Goal: Submit feedback/report problem

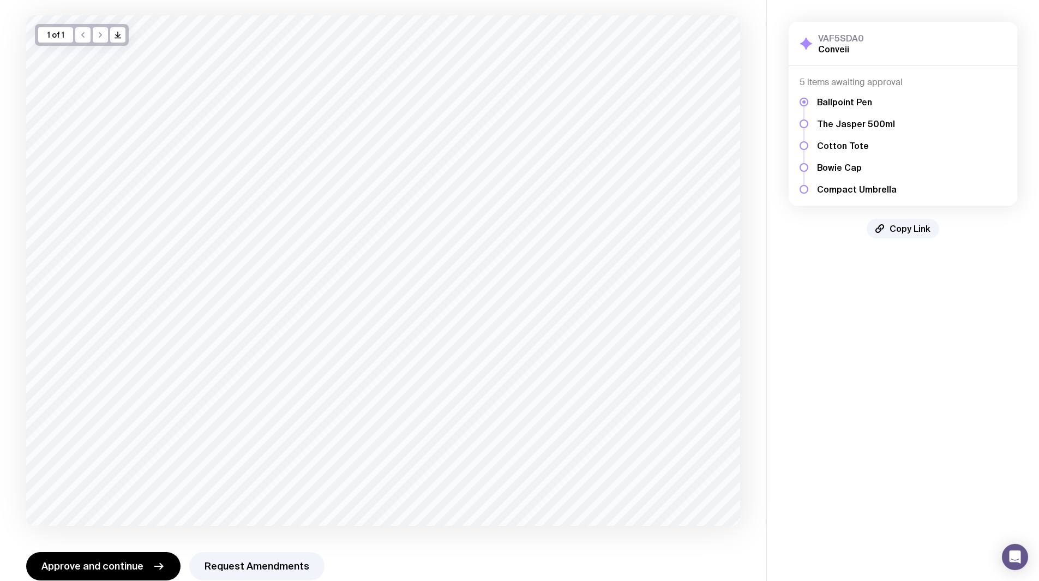
scroll to position [81, 0]
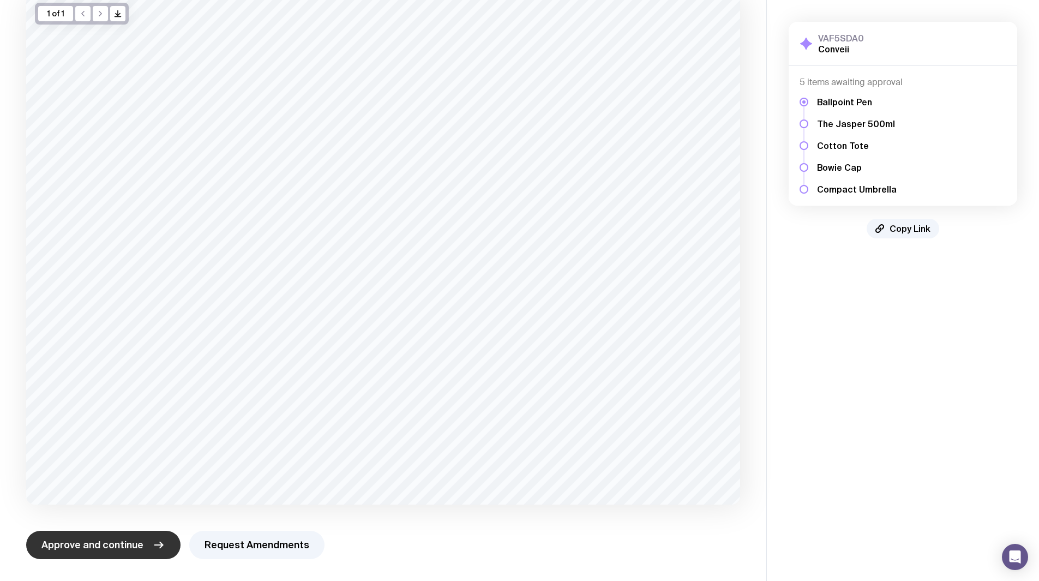
click at [113, 548] on span "Approve and continue" at bounding box center [92, 544] width 102 height 13
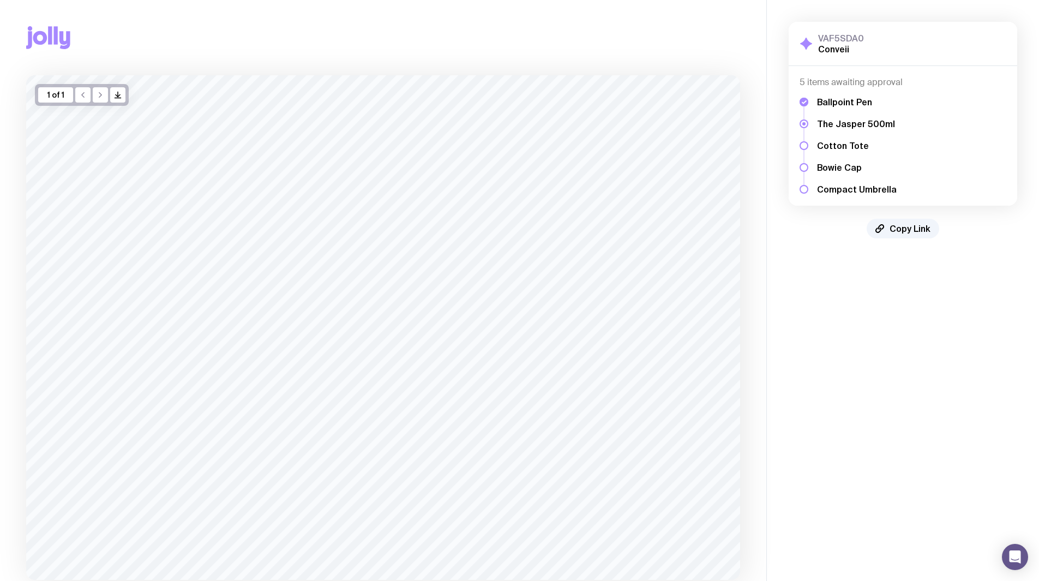
scroll to position [75, 0]
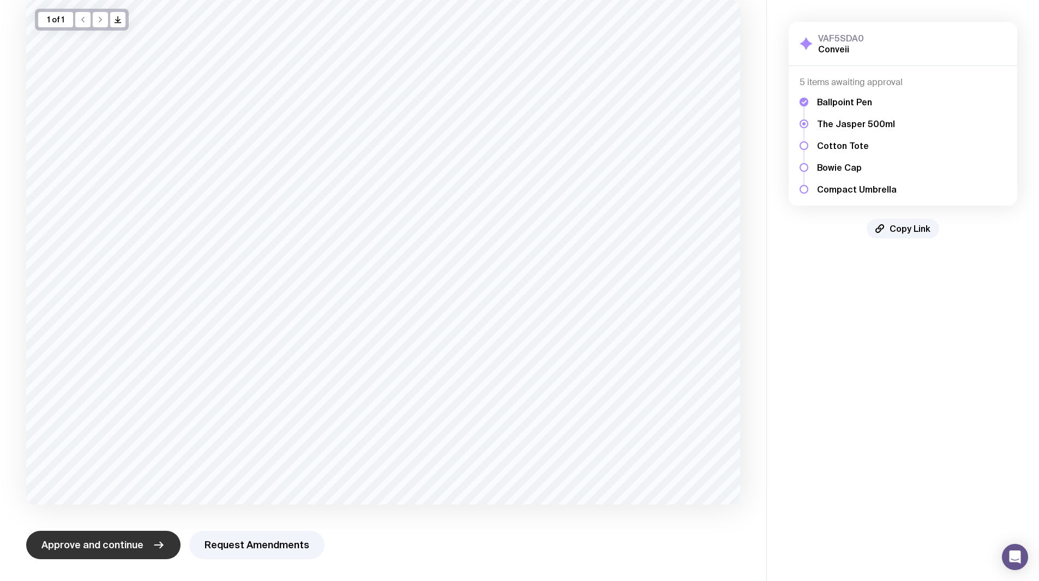
click at [136, 542] on span "Approve and continue" at bounding box center [92, 544] width 102 height 13
click at [135, 544] on span "Approve and continue" at bounding box center [92, 544] width 102 height 13
click at [296, 538] on button "Request Amendments" at bounding box center [256, 545] width 135 height 28
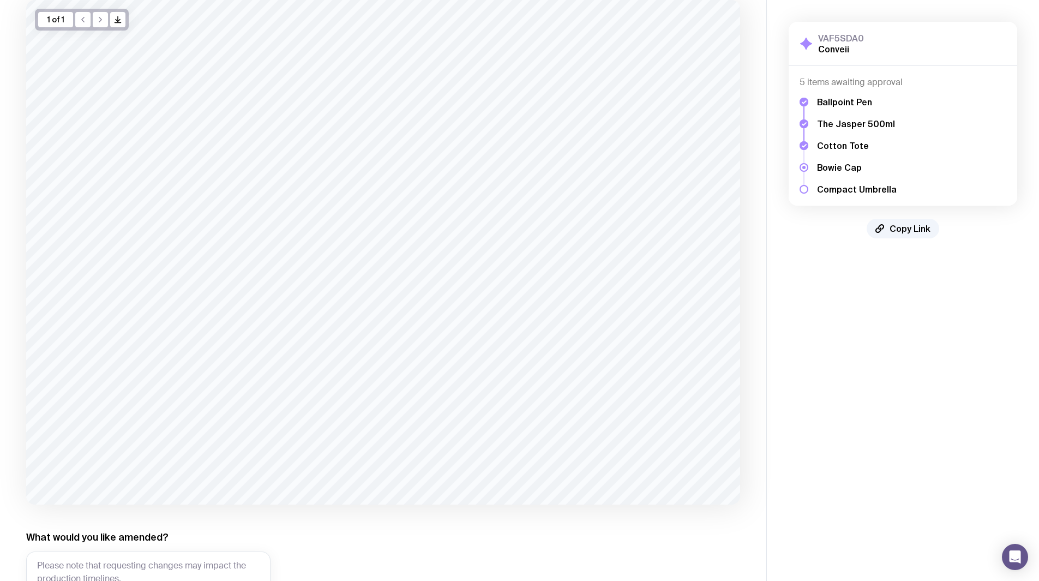
scroll to position [181, 0]
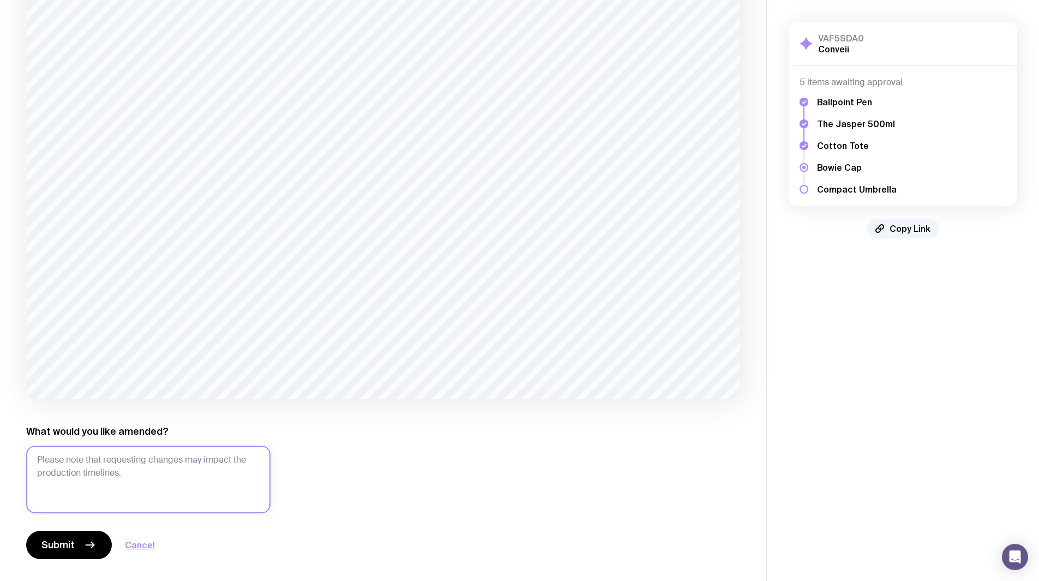
click at [154, 479] on textarea "What would you like amended?" at bounding box center [148, 480] width 244 height 68
type textarea "can we change the thread colour to white?"
click at [74, 545] on button "Submit" at bounding box center [69, 545] width 86 height 28
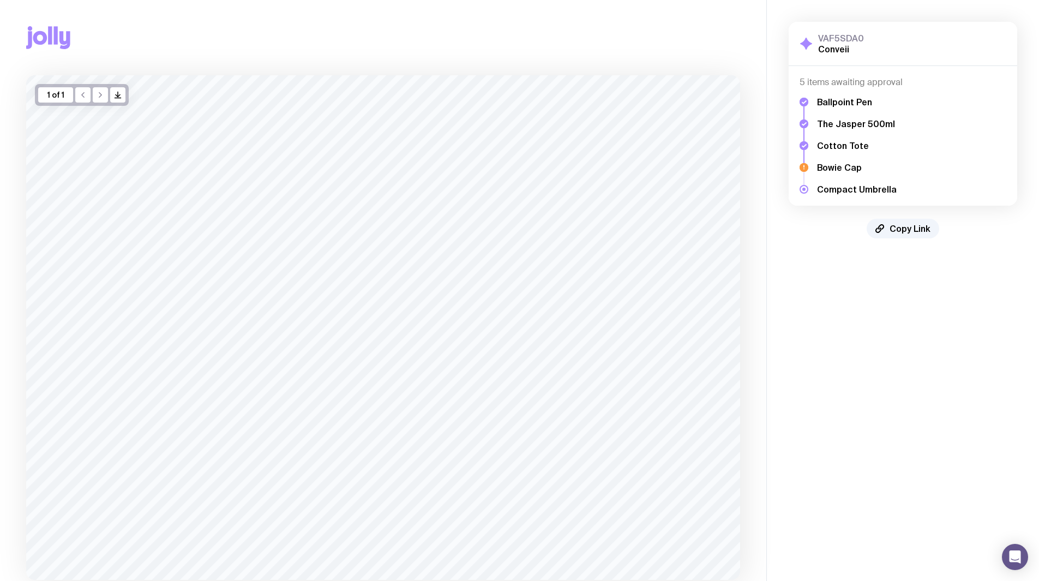
scroll to position [75, 0]
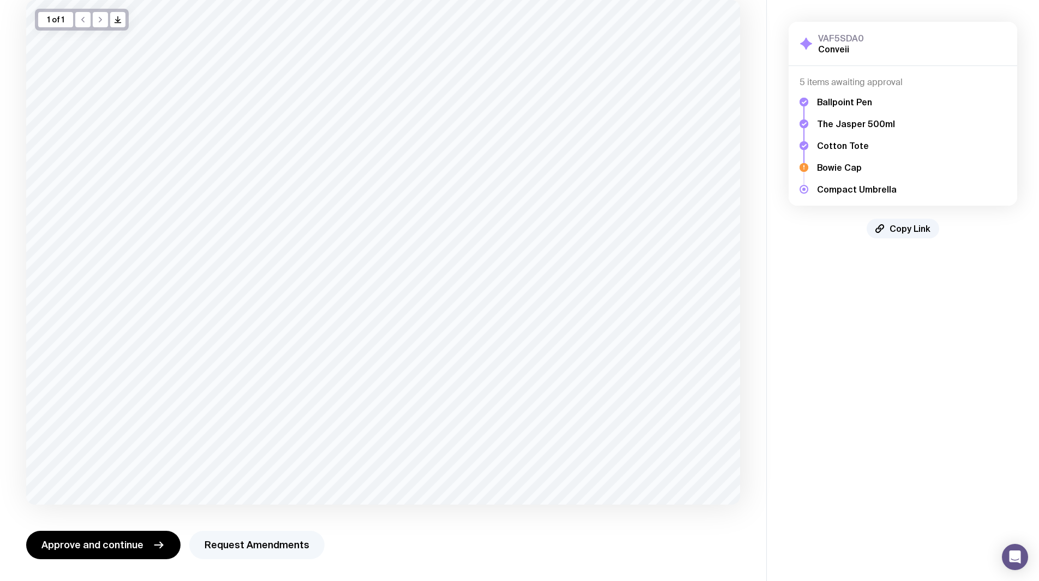
click at [253, 543] on button "Request Amendments" at bounding box center [256, 545] width 135 height 28
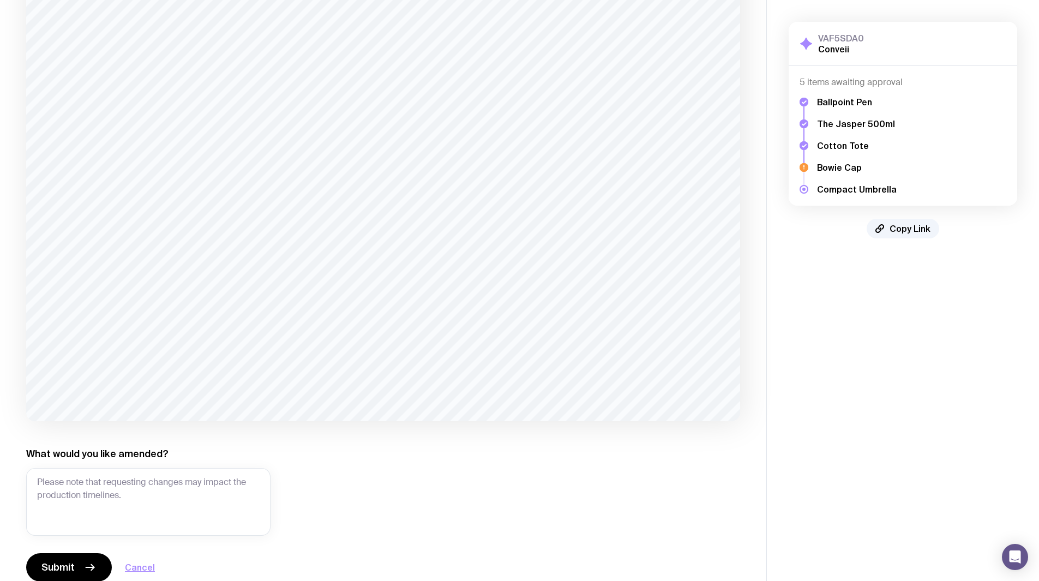
scroll to position [159, 0]
click at [205, 529] on textarea "What would you like amended?" at bounding box center [148, 502] width 244 height 68
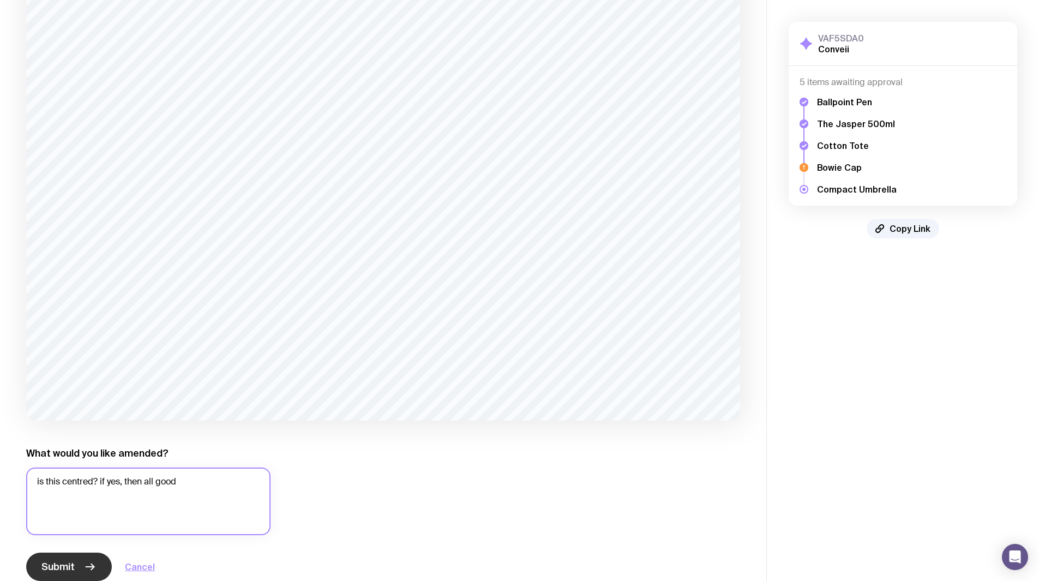
type textarea "is this centred? if yes, then all good"
click at [85, 558] on button "Submit" at bounding box center [69, 567] width 86 height 28
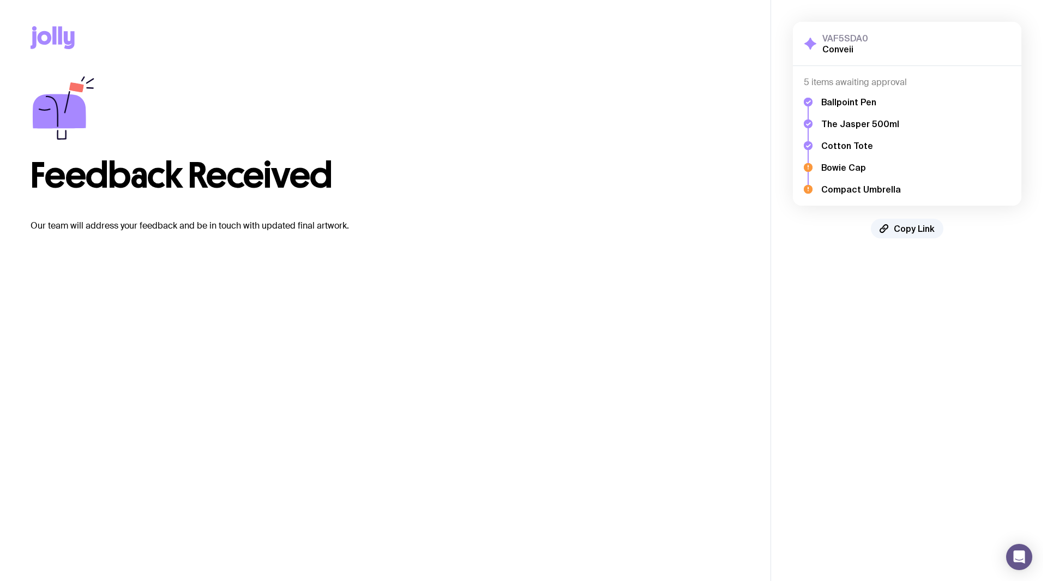
scroll to position [0, 0]
